Goal: Information Seeking & Learning: Learn about a topic

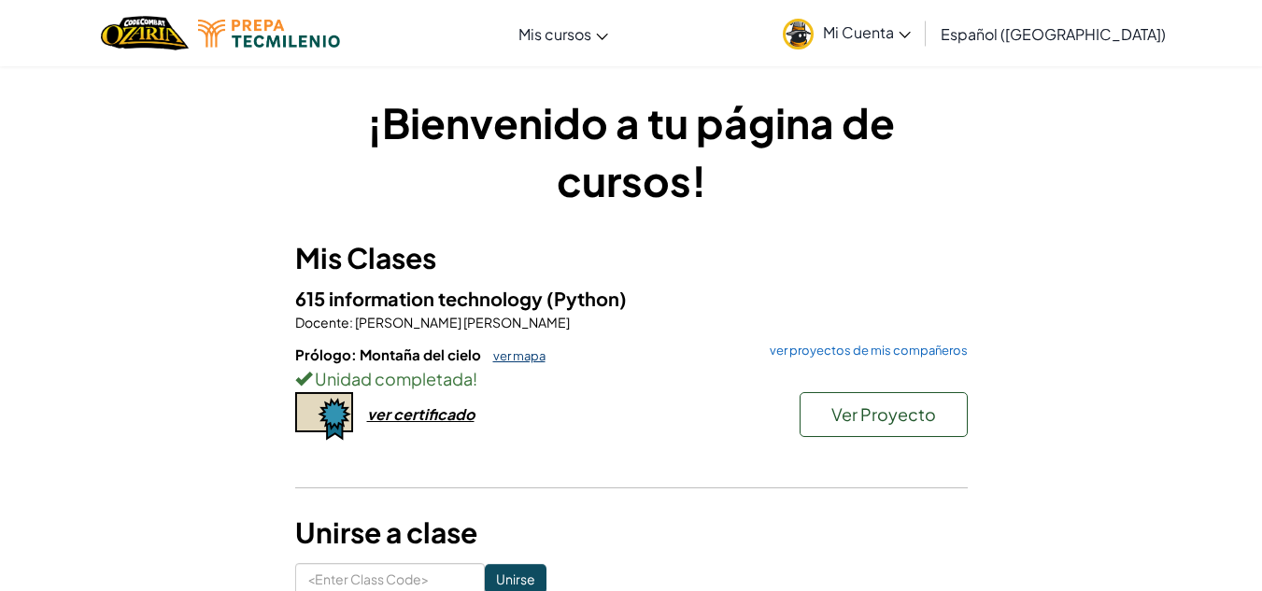
click at [510, 358] on link "ver mapa" at bounding box center [515, 355] width 62 height 15
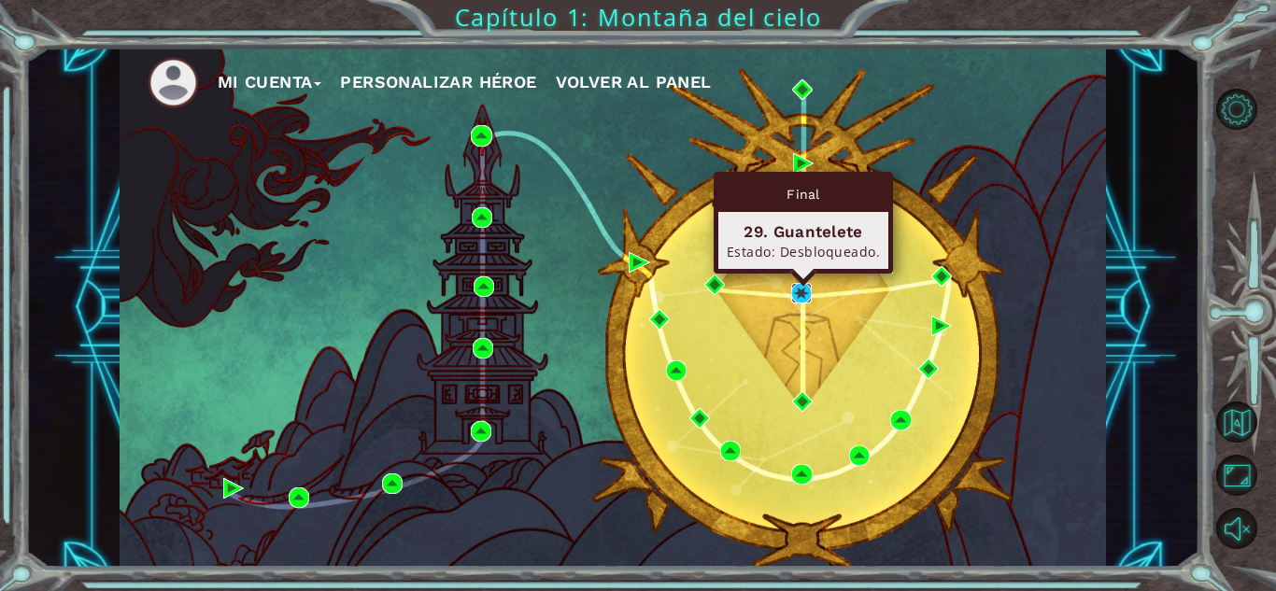
click at [804, 294] on img at bounding box center [801, 293] width 21 height 21
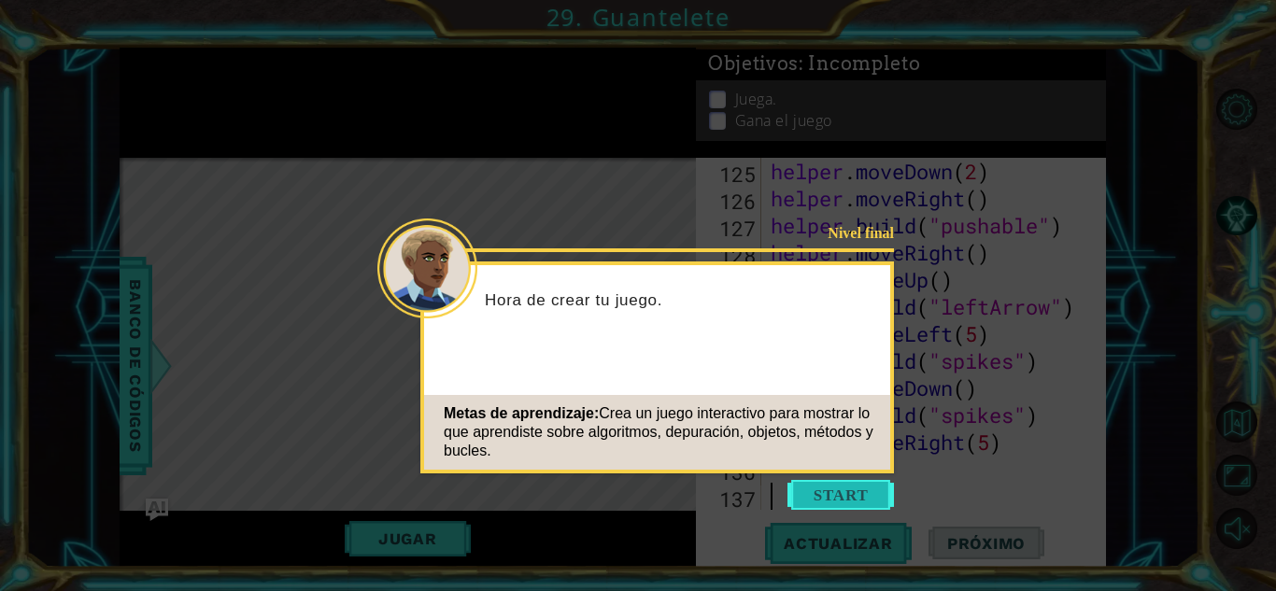
scroll to position [3576, 0]
click at [835, 495] on button "Start" at bounding box center [840, 495] width 106 height 30
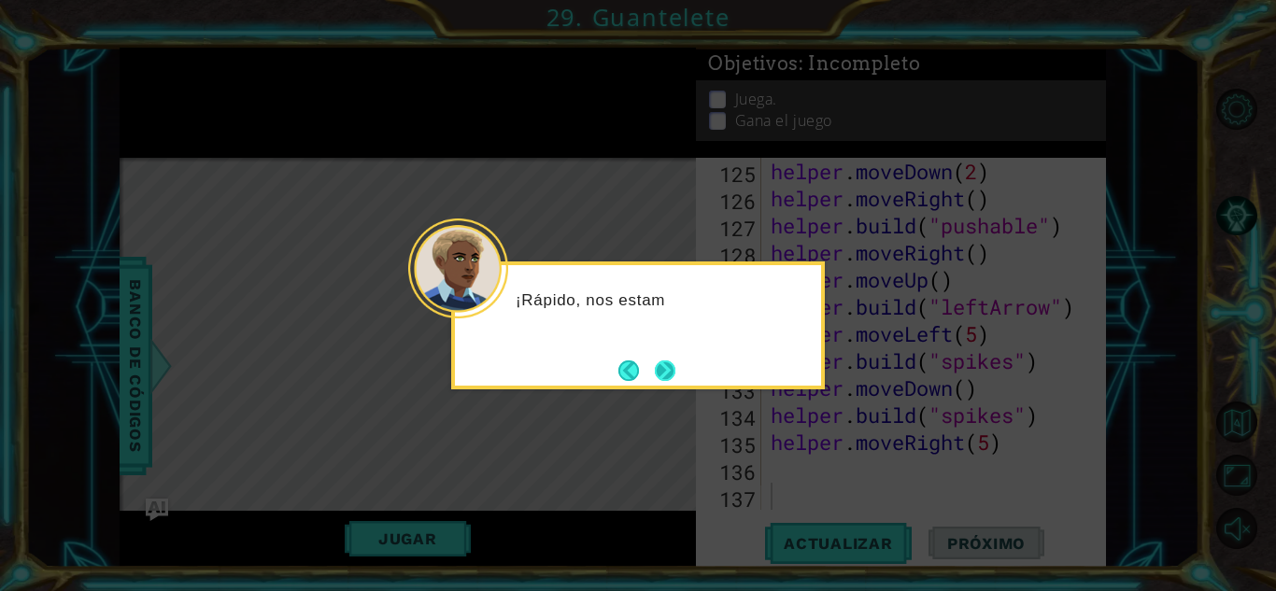
click at [661, 376] on button "Next" at bounding box center [664, 370] width 35 height 35
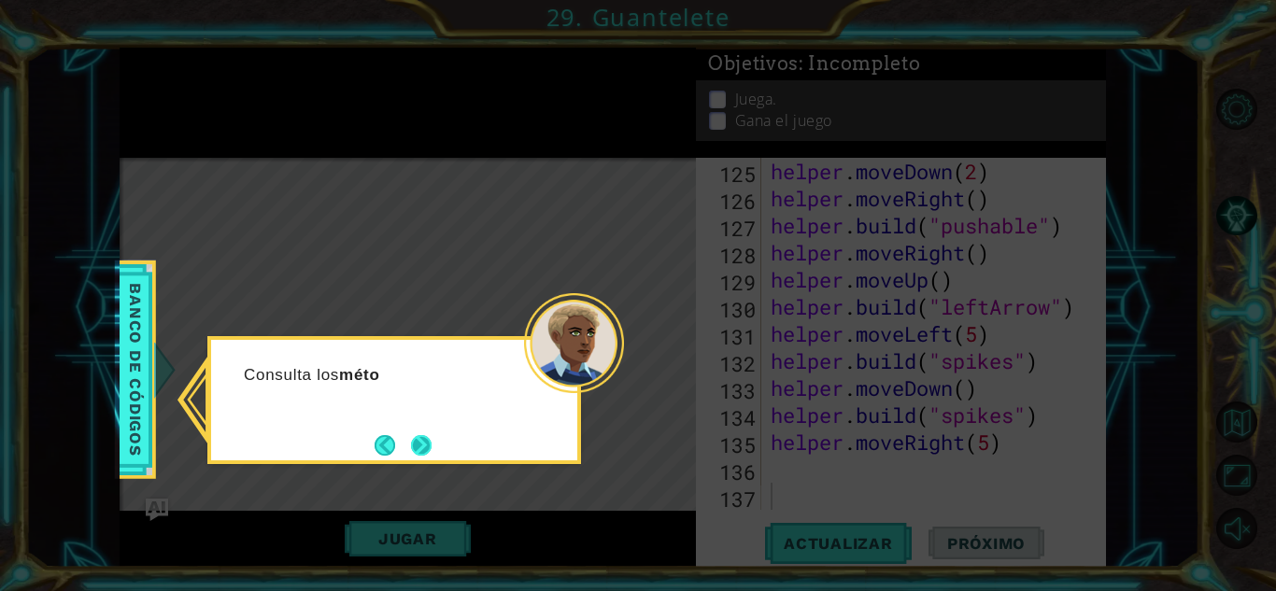
click at [426, 440] on button "Next" at bounding box center [421, 446] width 32 height 32
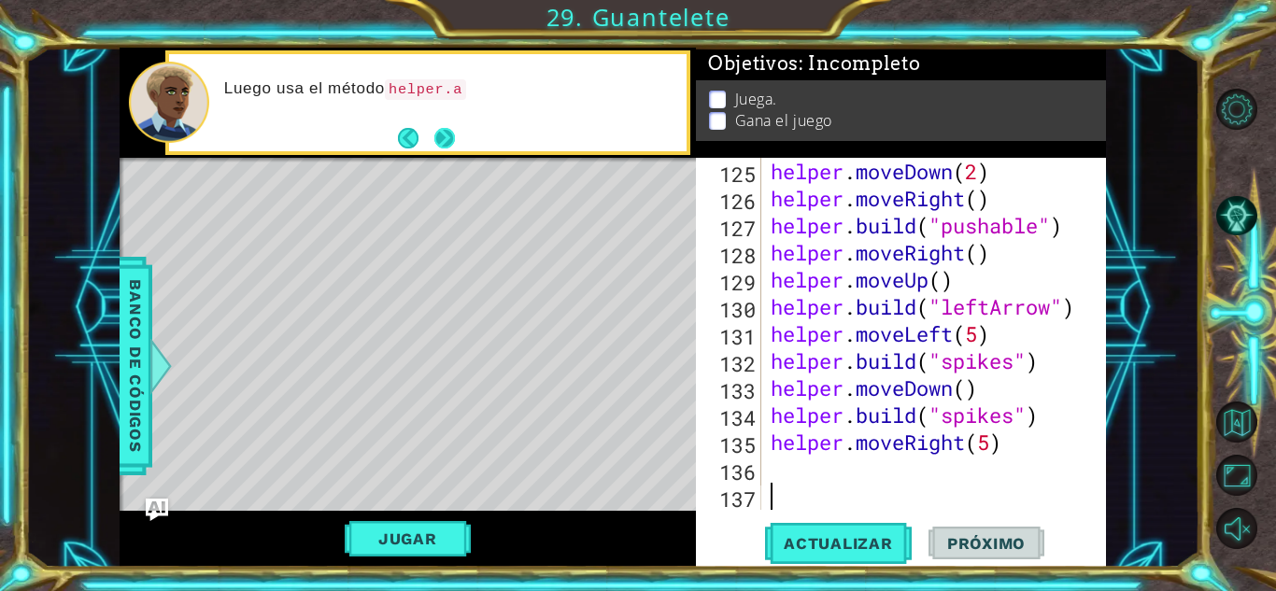
click at [453, 152] on button "Next" at bounding box center [445, 138] width 34 height 34
click at [439, 146] on button "Next" at bounding box center [444, 138] width 21 height 21
click at [405, 533] on button "Jugar" at bounding box center [408, 538] width 126 height 35
